Goal: Information Seeking & Learning: Learn about a topic

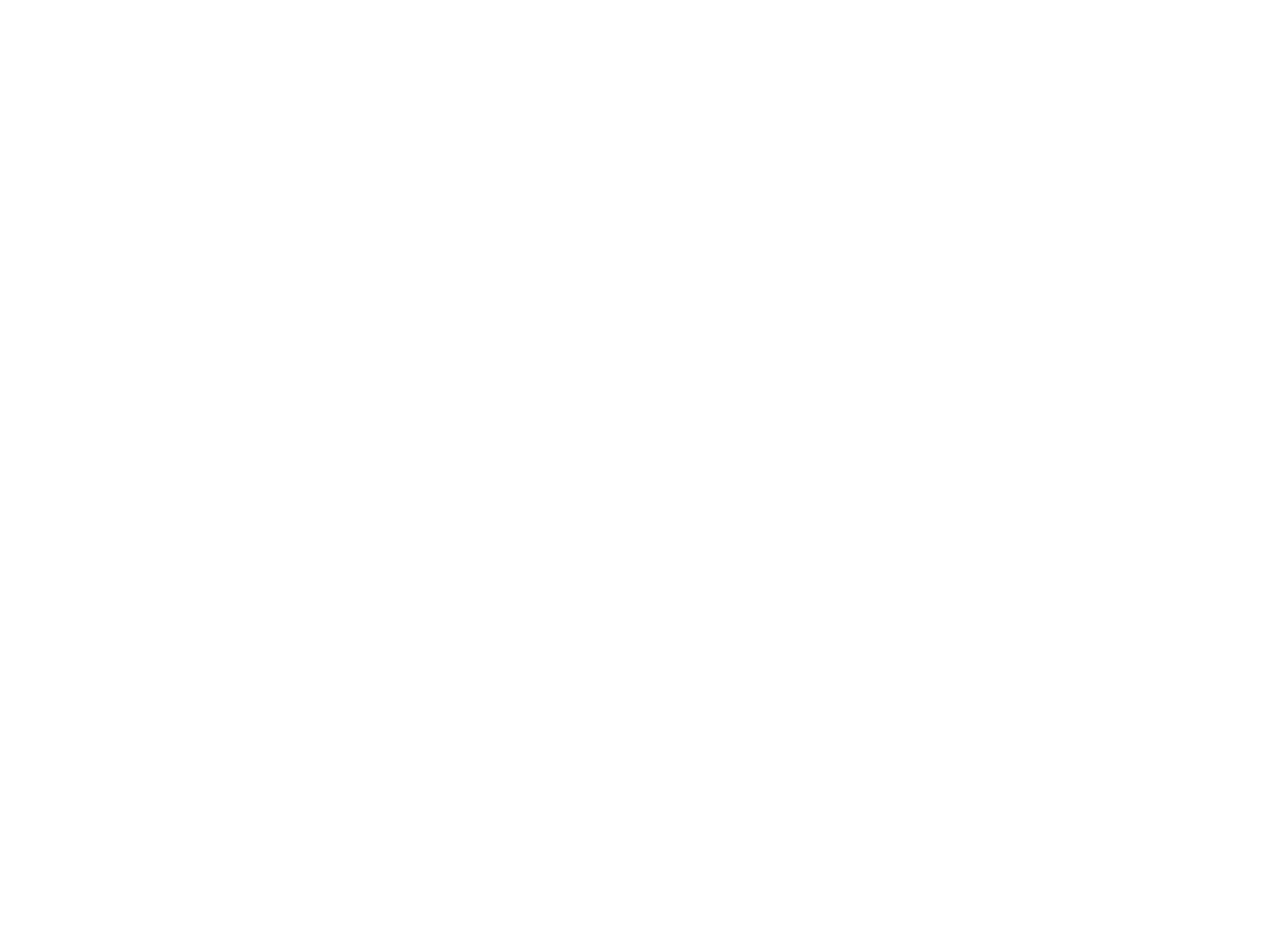
click at [161, 19] on div at bounding box center [644, 476] width 1287 height 952
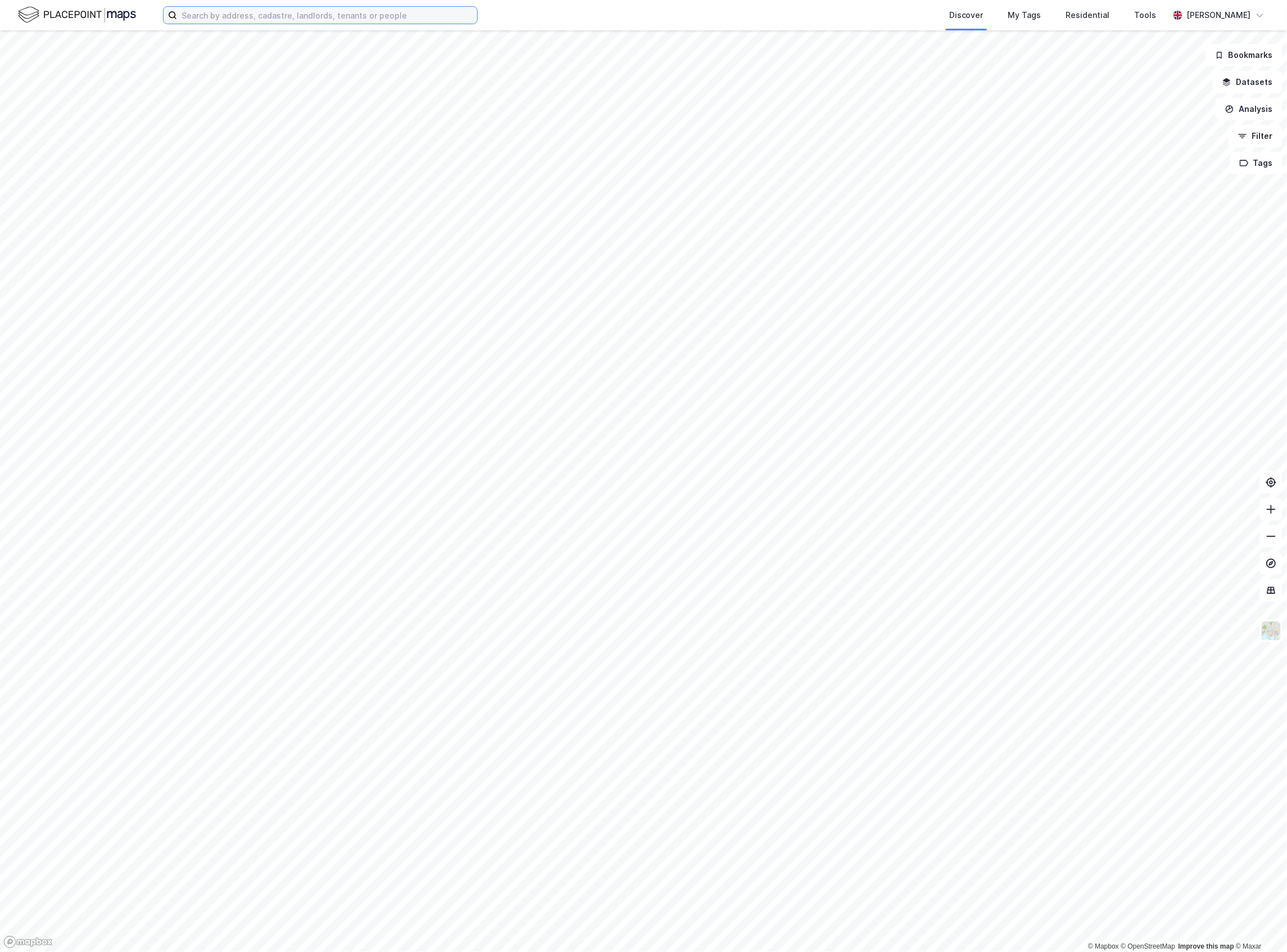
click at [221, 17] on input at bounding box center [328, 15] width 301 height 17
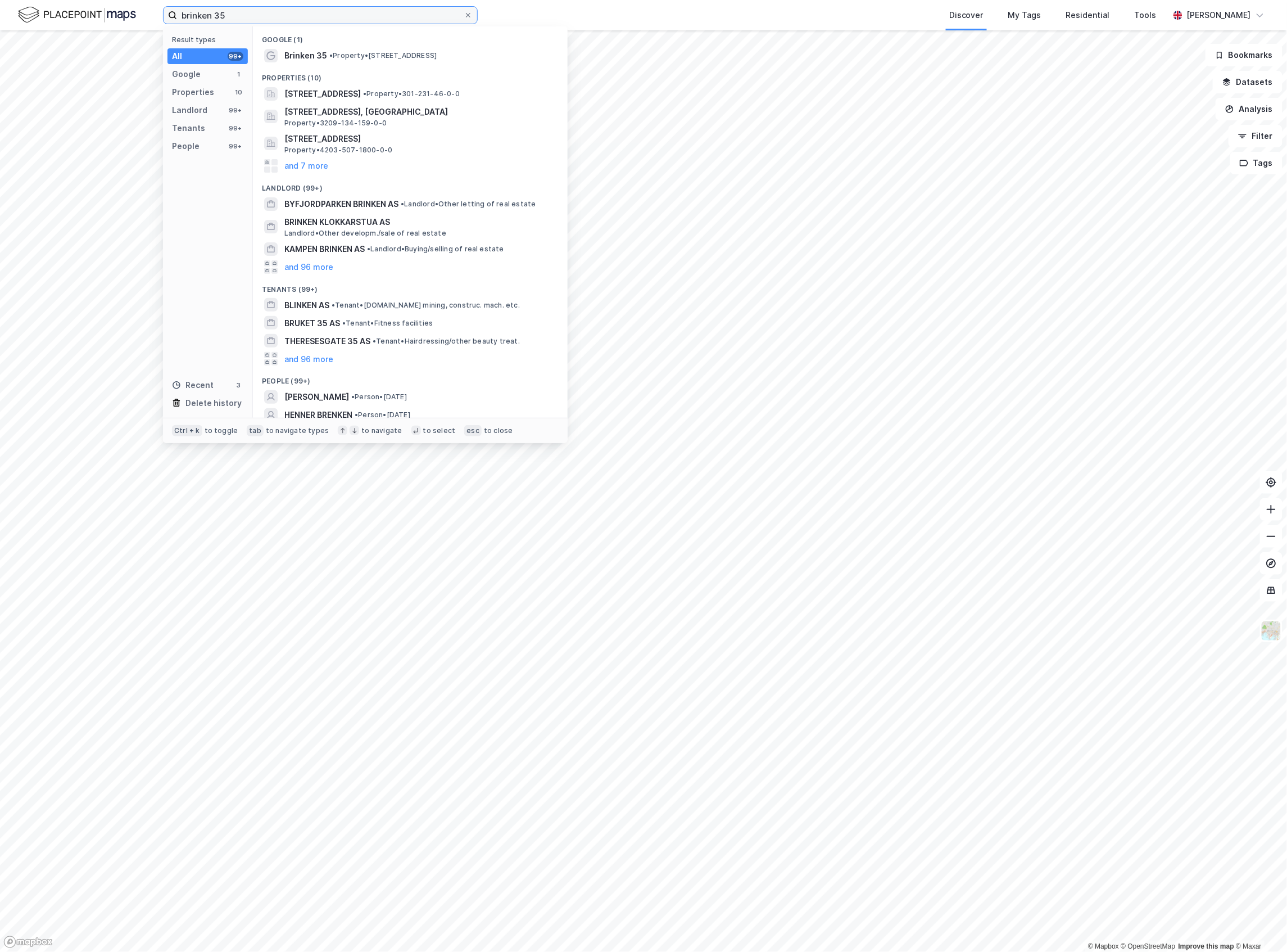
type input "brinken 35"
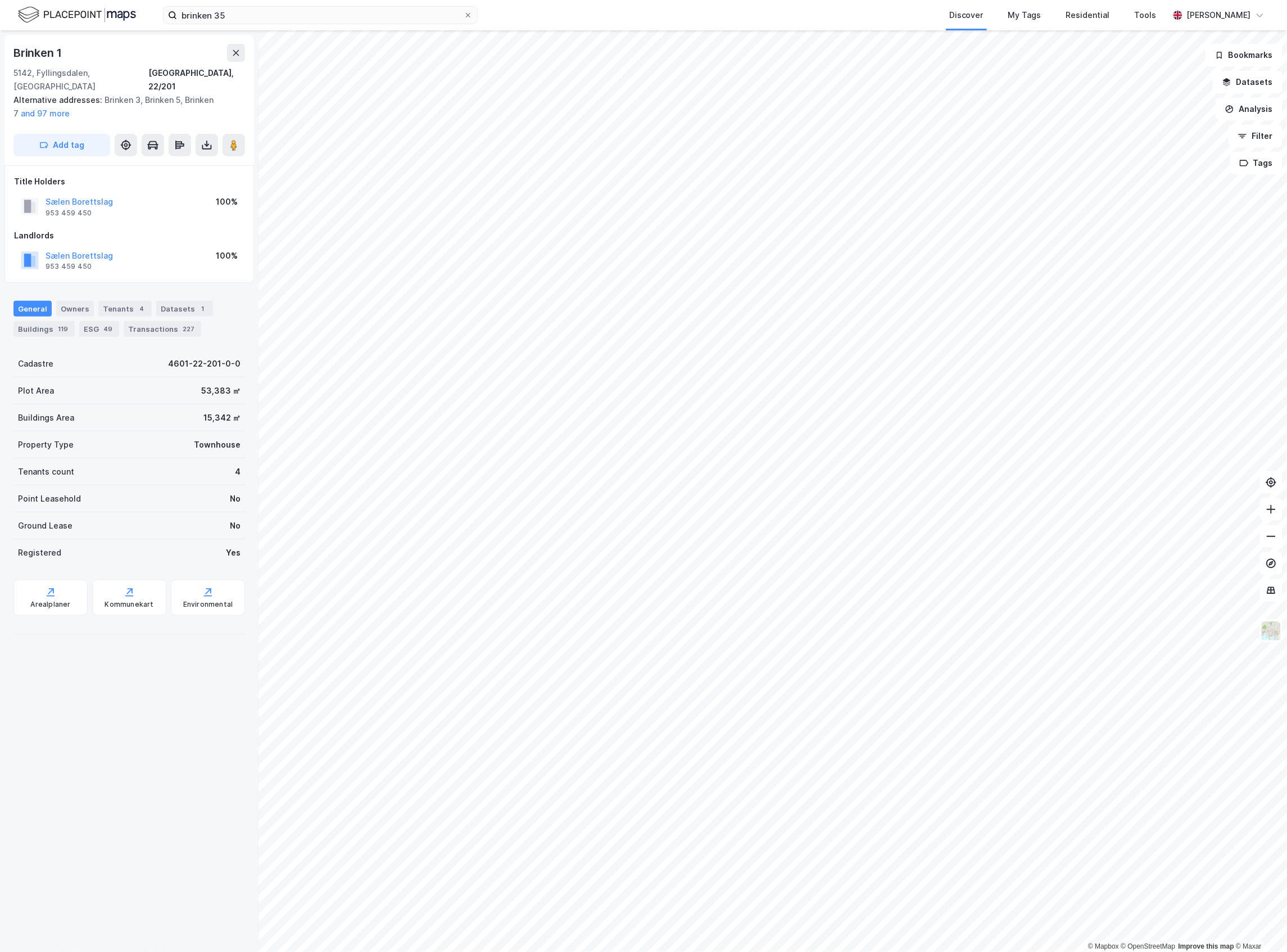
click at [84, 11] on img at bounding box center [77, 14] width 118 height 19
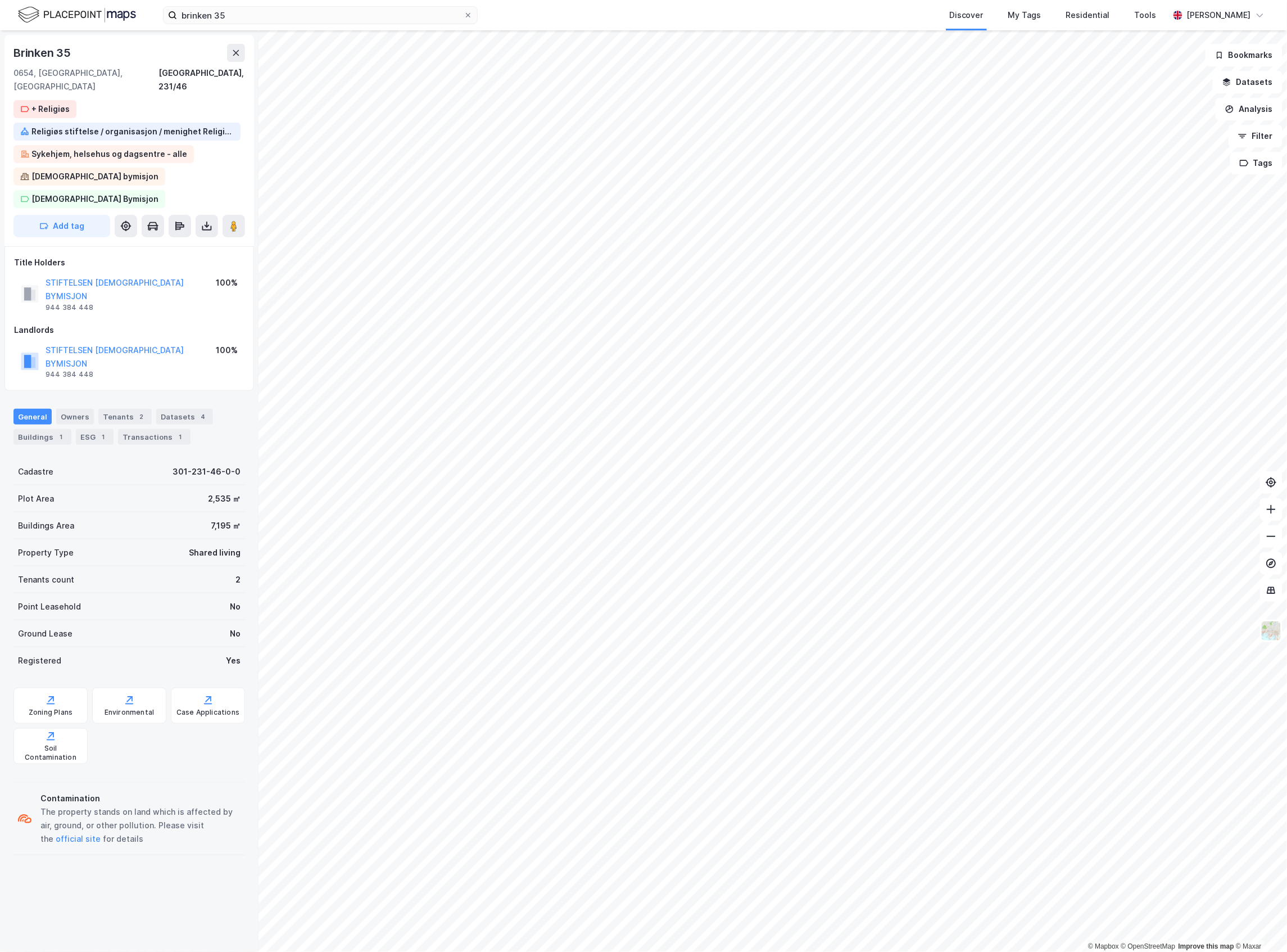
click at [168, 539] on div "Property Type Shared living" at bounding box center [129, 552] width 231 height 27
